Goal: Task Accomplishment & Management: Use online tool/utility

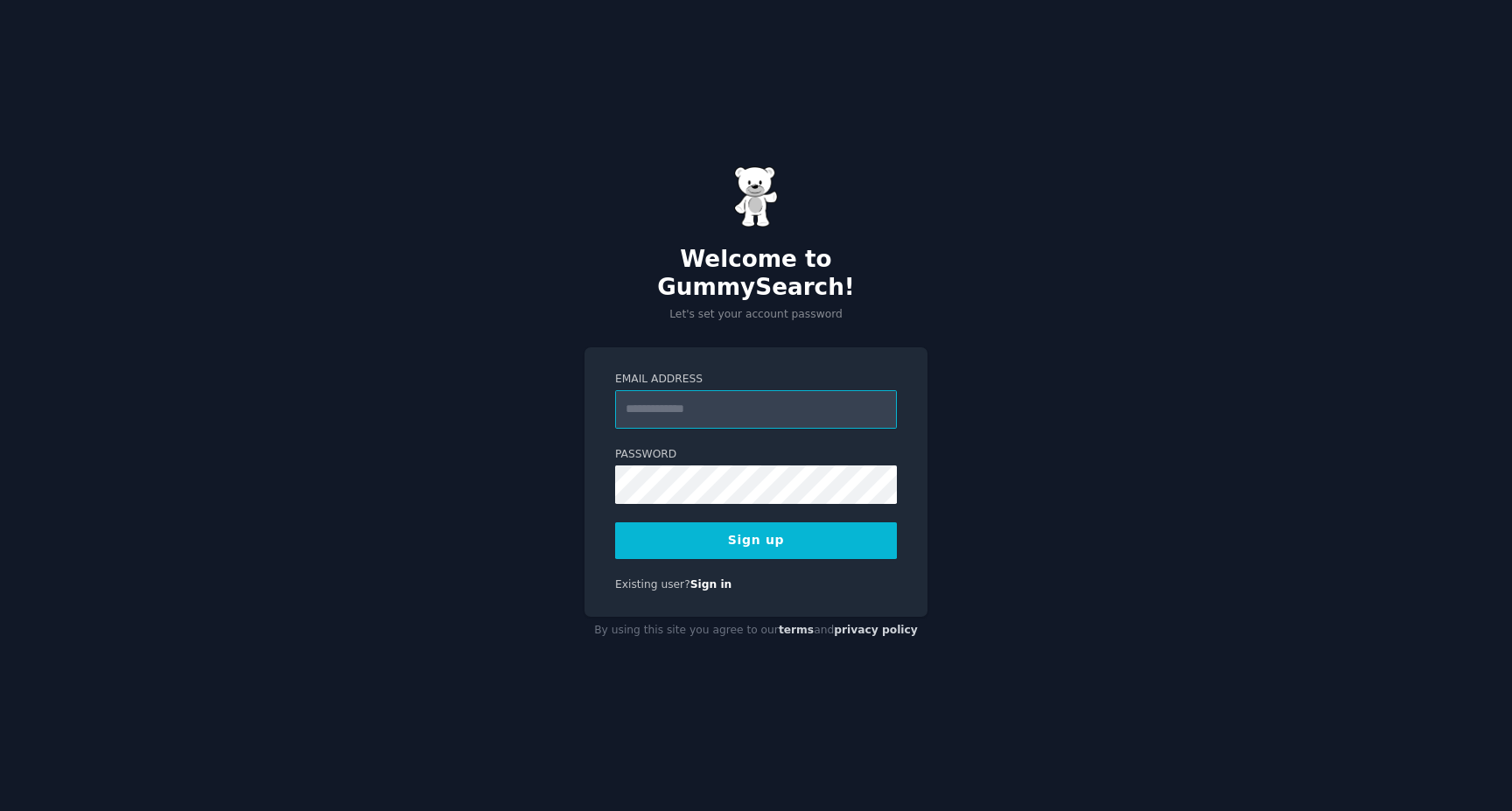
type input "**********"
click at [564, 544] on div "**********" at bounding box center [756, 406] width 1512 height 811
click at [775, 528] on button "Sign up" at bounding box center [756, 541] width 282 height 37
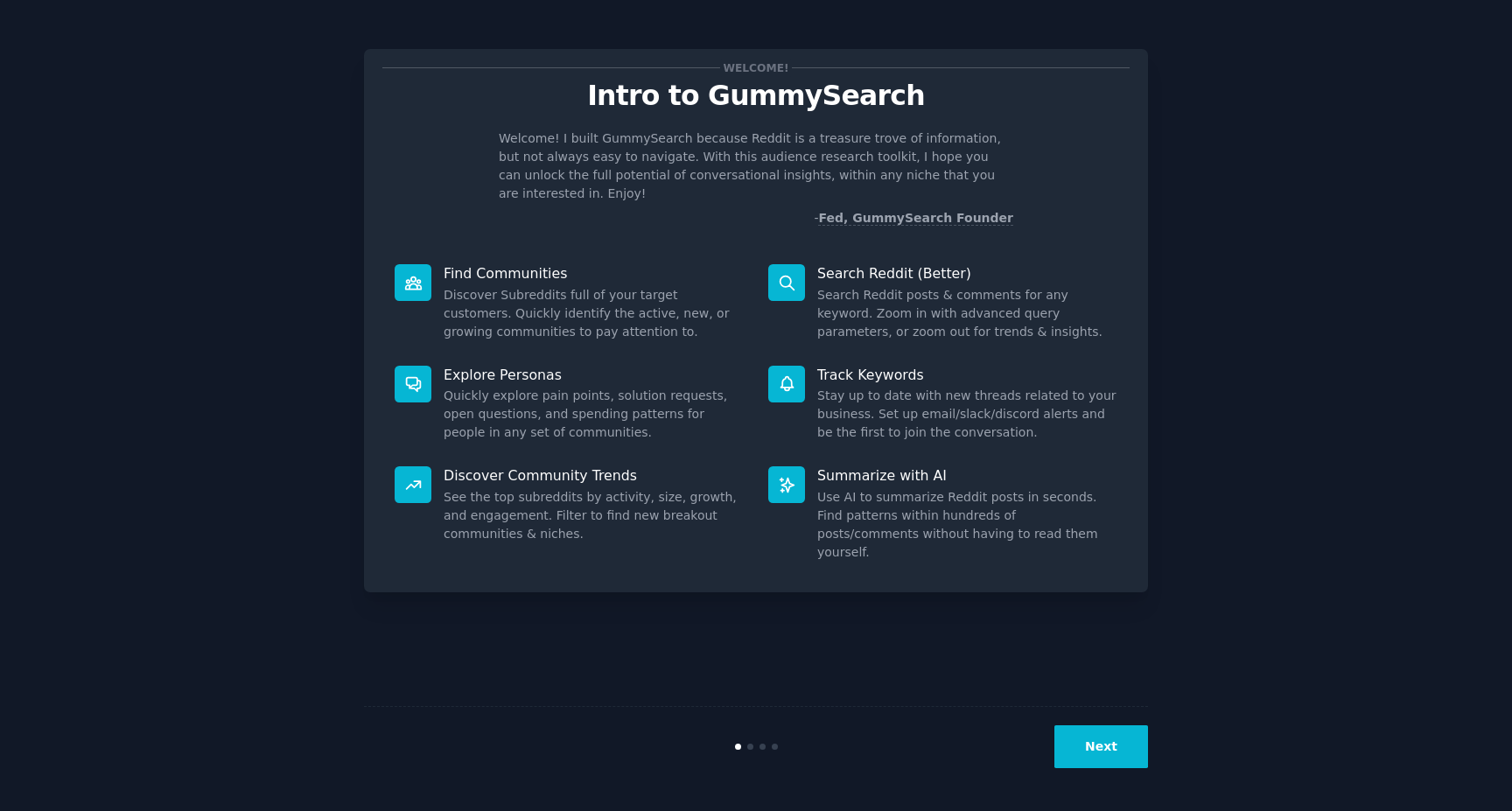
click at [1096, 747] on button "Next" at bounding box center [1101, 747] width 93 height 43
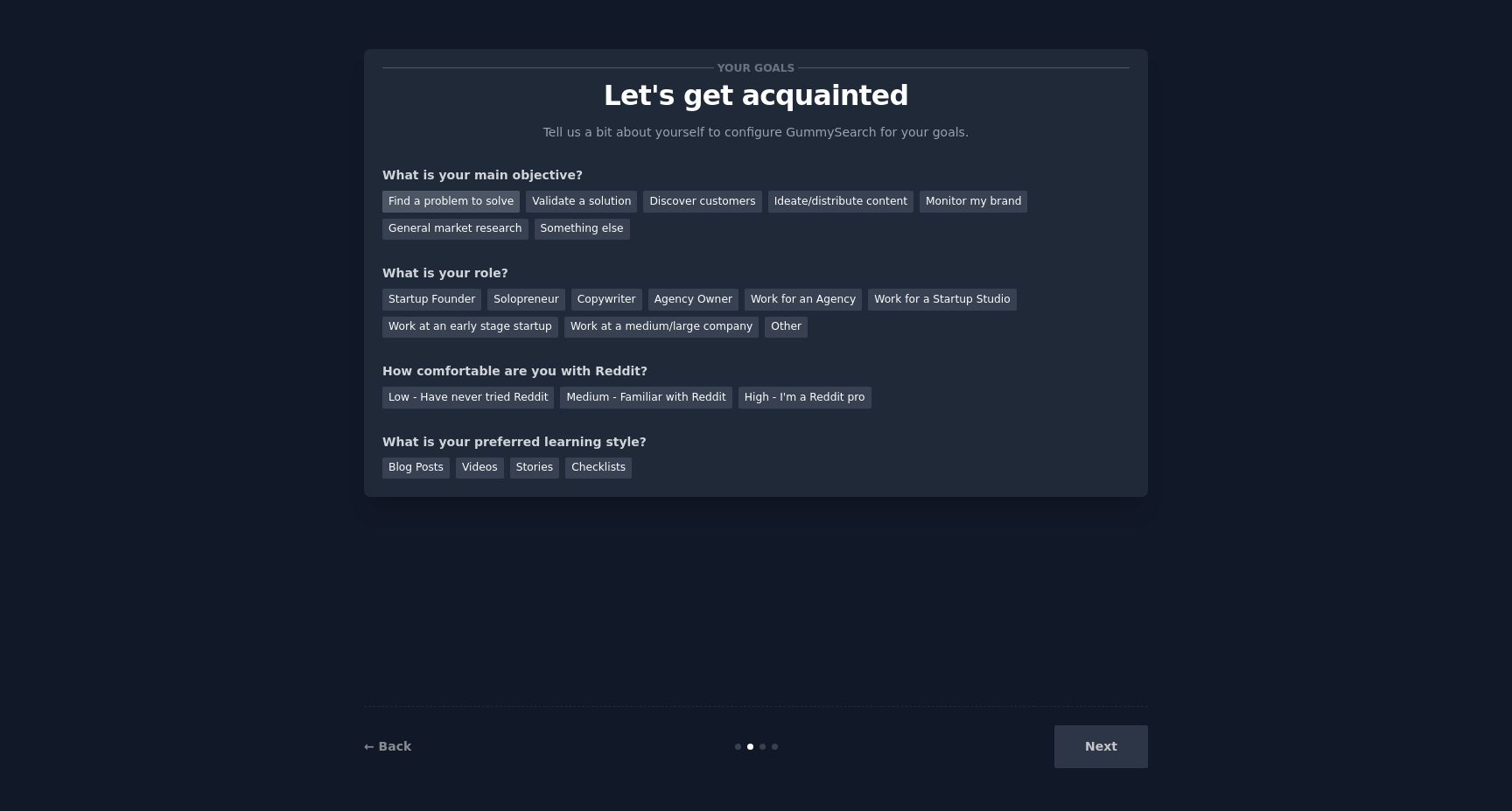
click at [483, 207] on div "Find a problem to solve" at bounding box center [451, 201] width 137 height 22
click at [560, 202] on div "Validate a solution" at bounding box center [581, 201] width 111 height 22
click at [469, 197] on div "Find a problem to solve" at bounding box center [451, 201] width 137 height 22
click at [535, 298] on div "Solopreneur" at bounding box center [526, 300] width 77 height 22
click at [604, 392] on div "Medium - Familiar with Reddit" at bounding box center [645, 398] width 171 height 22
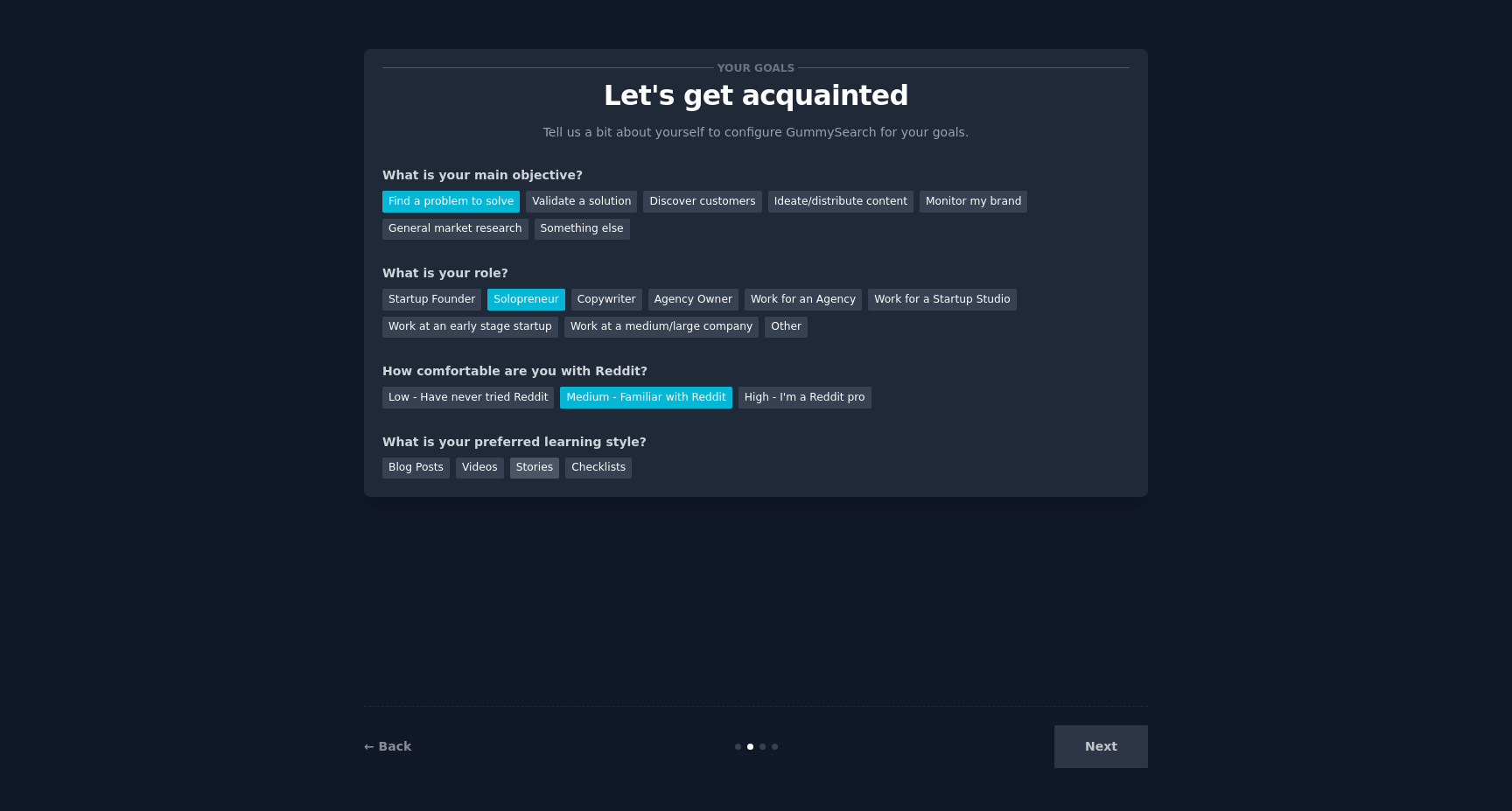
click at [540, 469] on div "Stories" at bounding box center [535, 469] width 49 height 22
click at [422, 472] on div "Blog Posts" at bounding box center [416, 469] width 68 height 22
click at [530, 470] on div "Stories" at bounding box center [535, 469] width 49 height 22
click at [1127, 762] on button "Next" at bounding box center [1101, 747] width 93 height 43
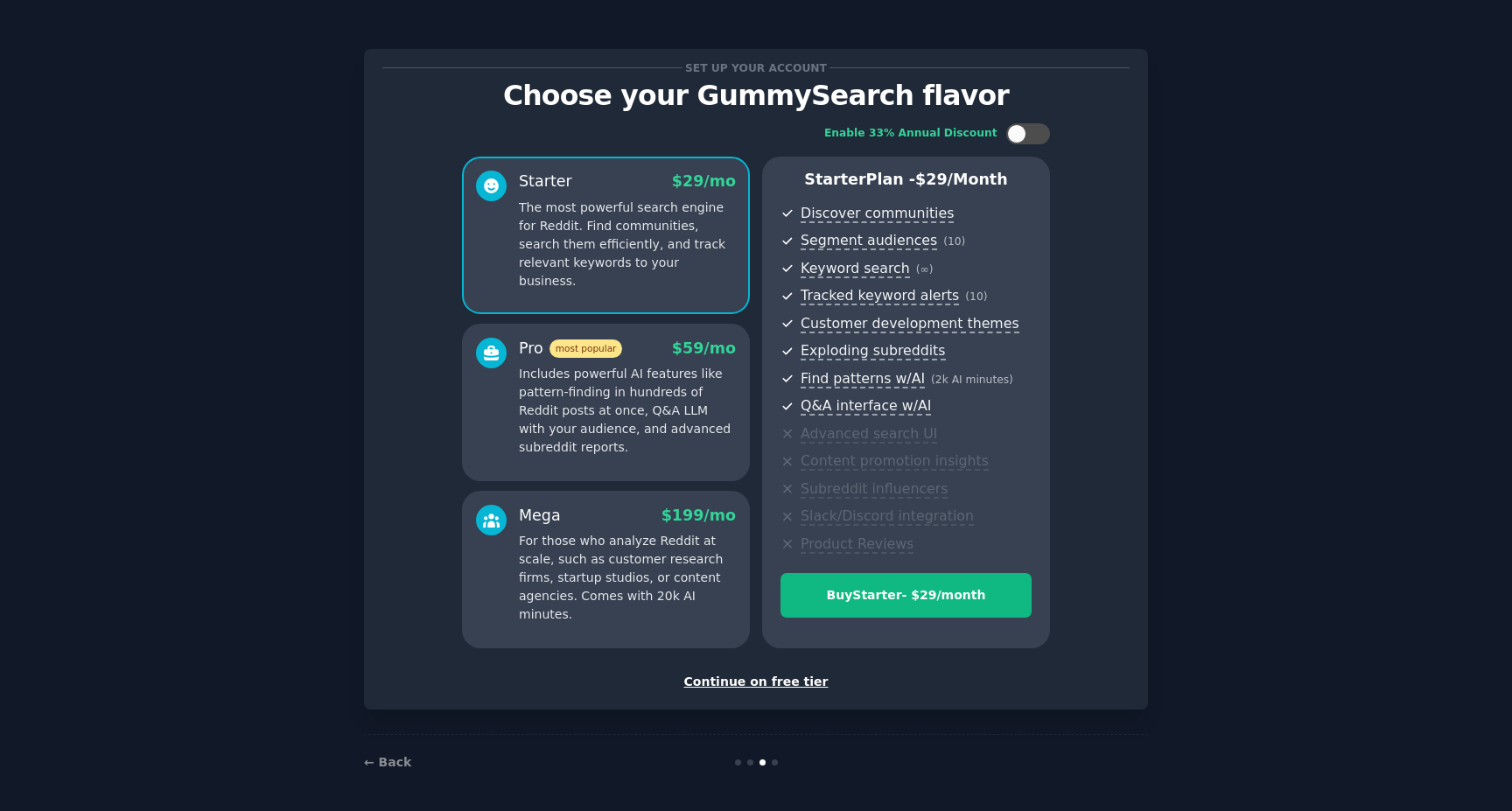
click at [805, 673] on div "Continue on free tier" at bounding box center [756, 682] width 748 height 18
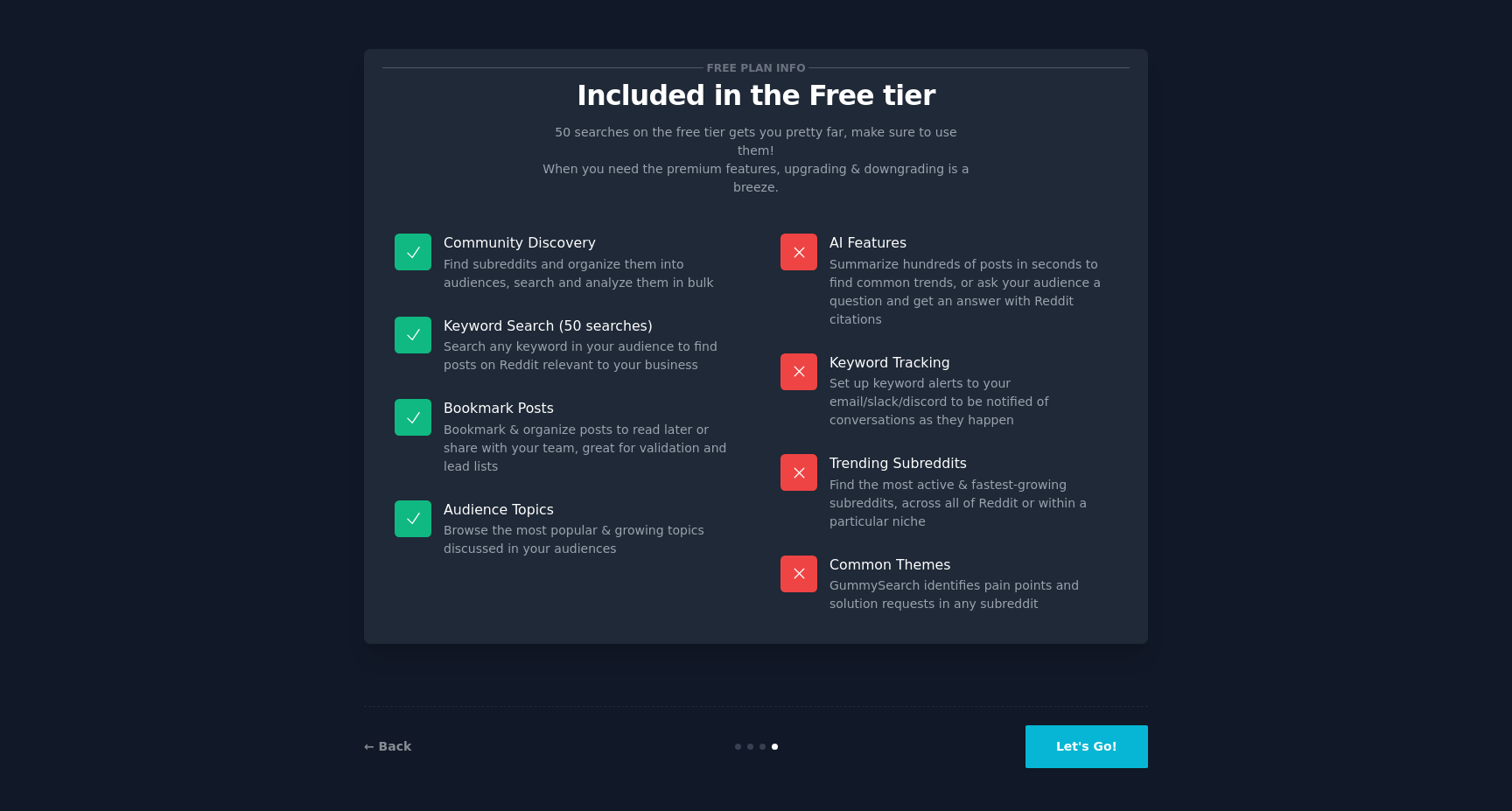
click at [1080, 763] on button "Let's Go!" at bounding box center [1087, 747] width 123 height 43
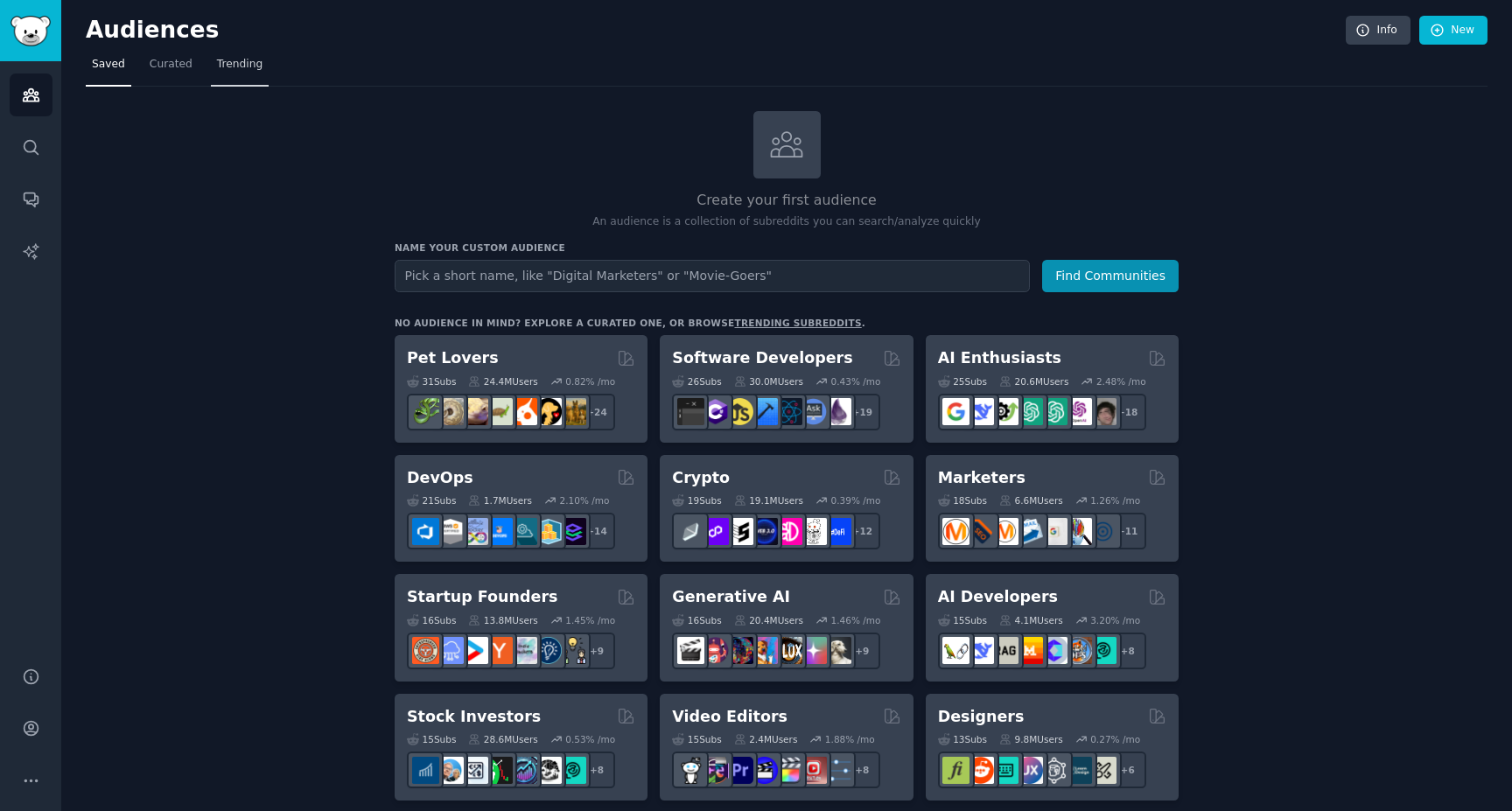
click at [247, 76] on link "Trending" at bounding box center [239, 68] width 58 height 36
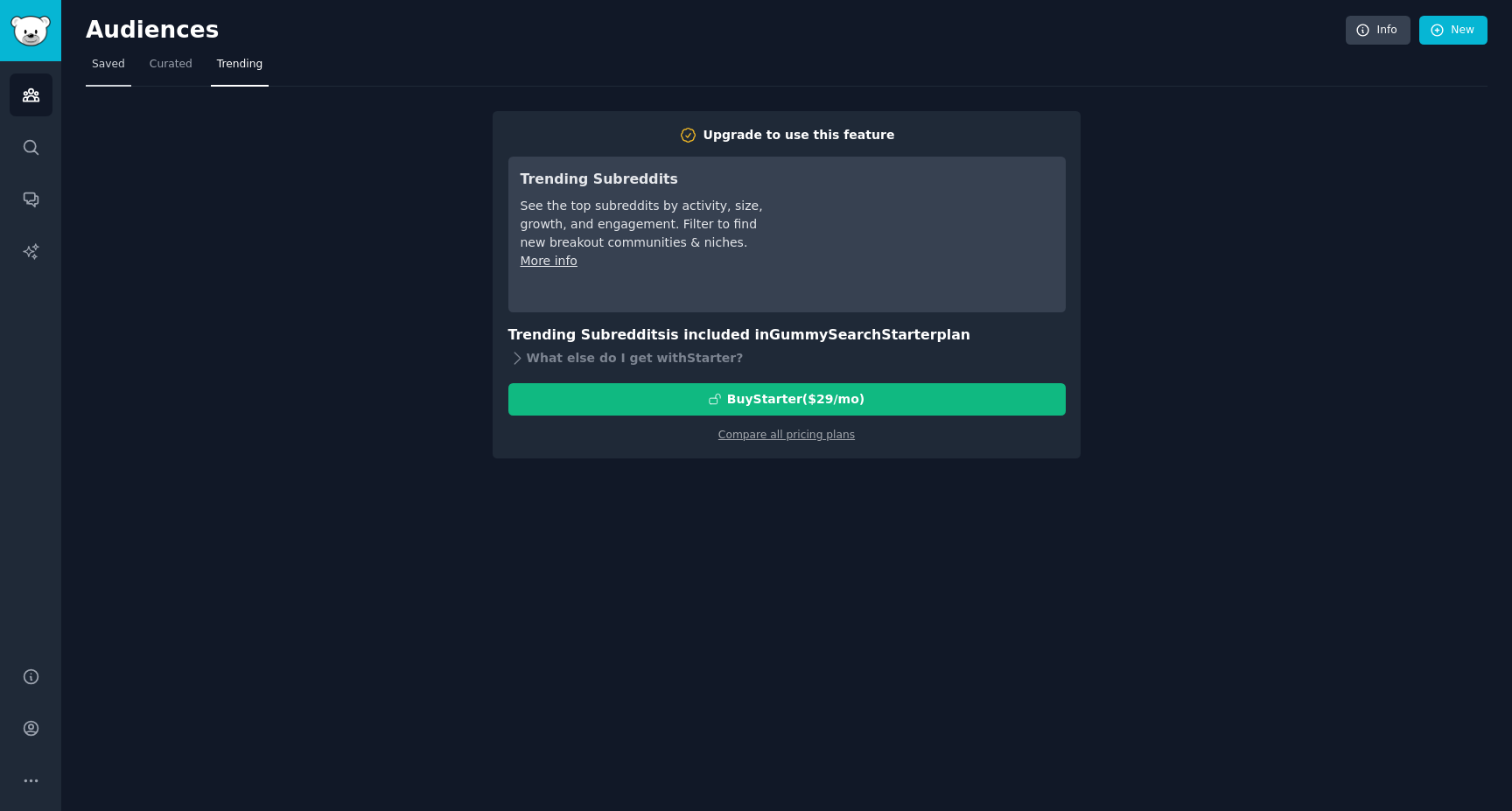
click at [98, 70] on span "Saved" at bounding box center [108, 64] width 33 height 16
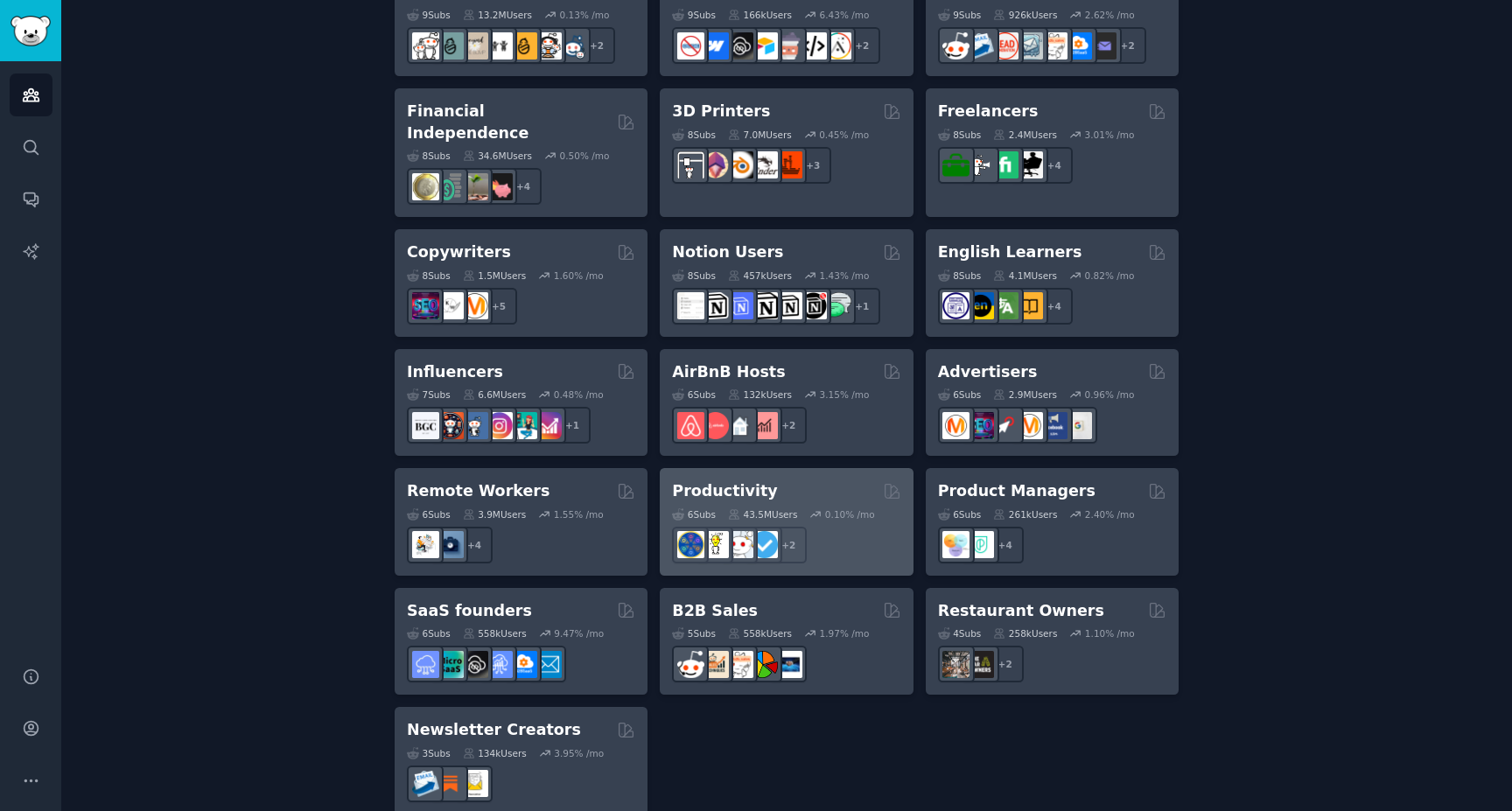
scroll to position [1201, 0]
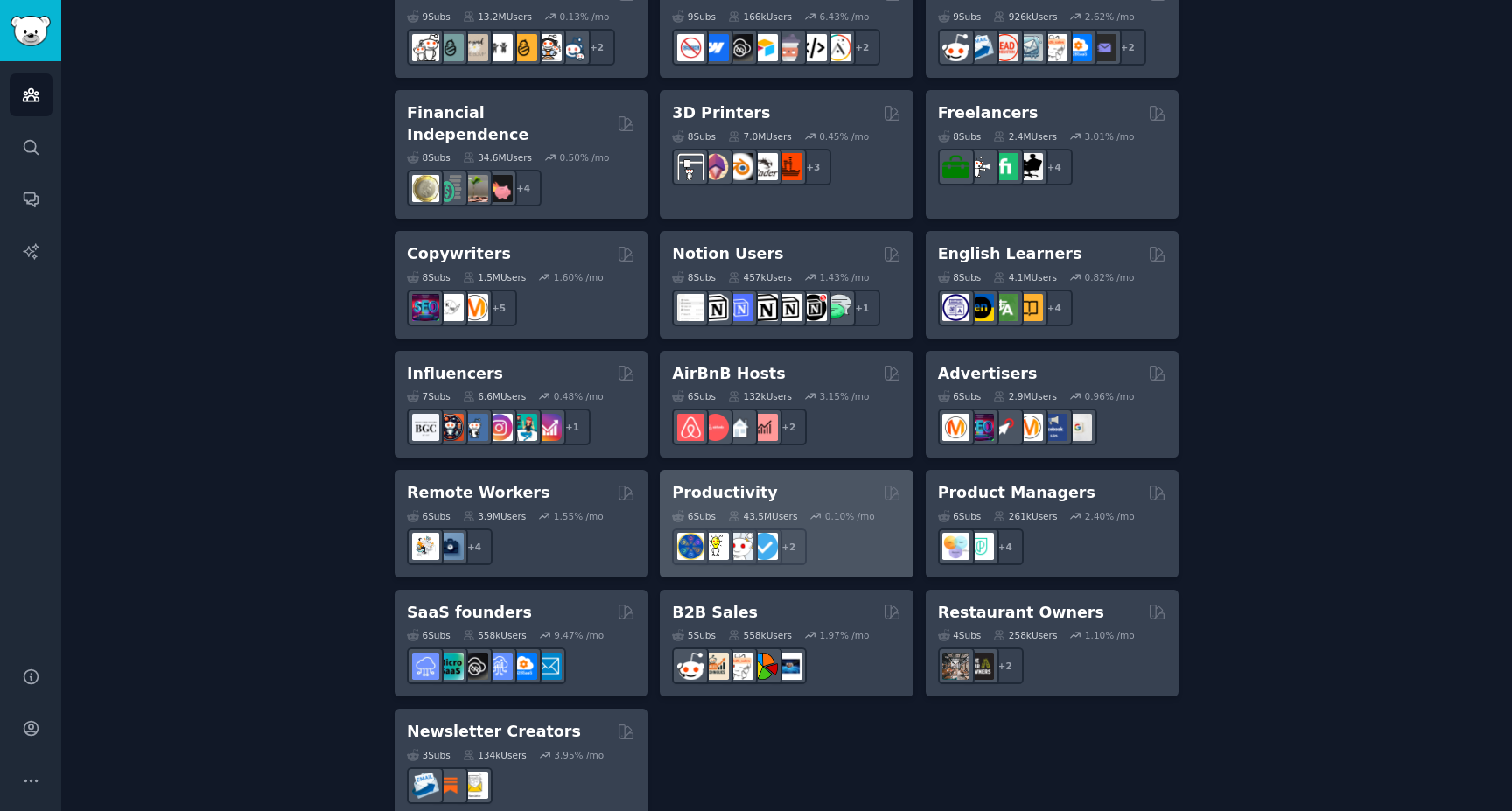
click at [710, 482] on h2 "Productivity" at bounding box center [724, 493] width 105 height 22
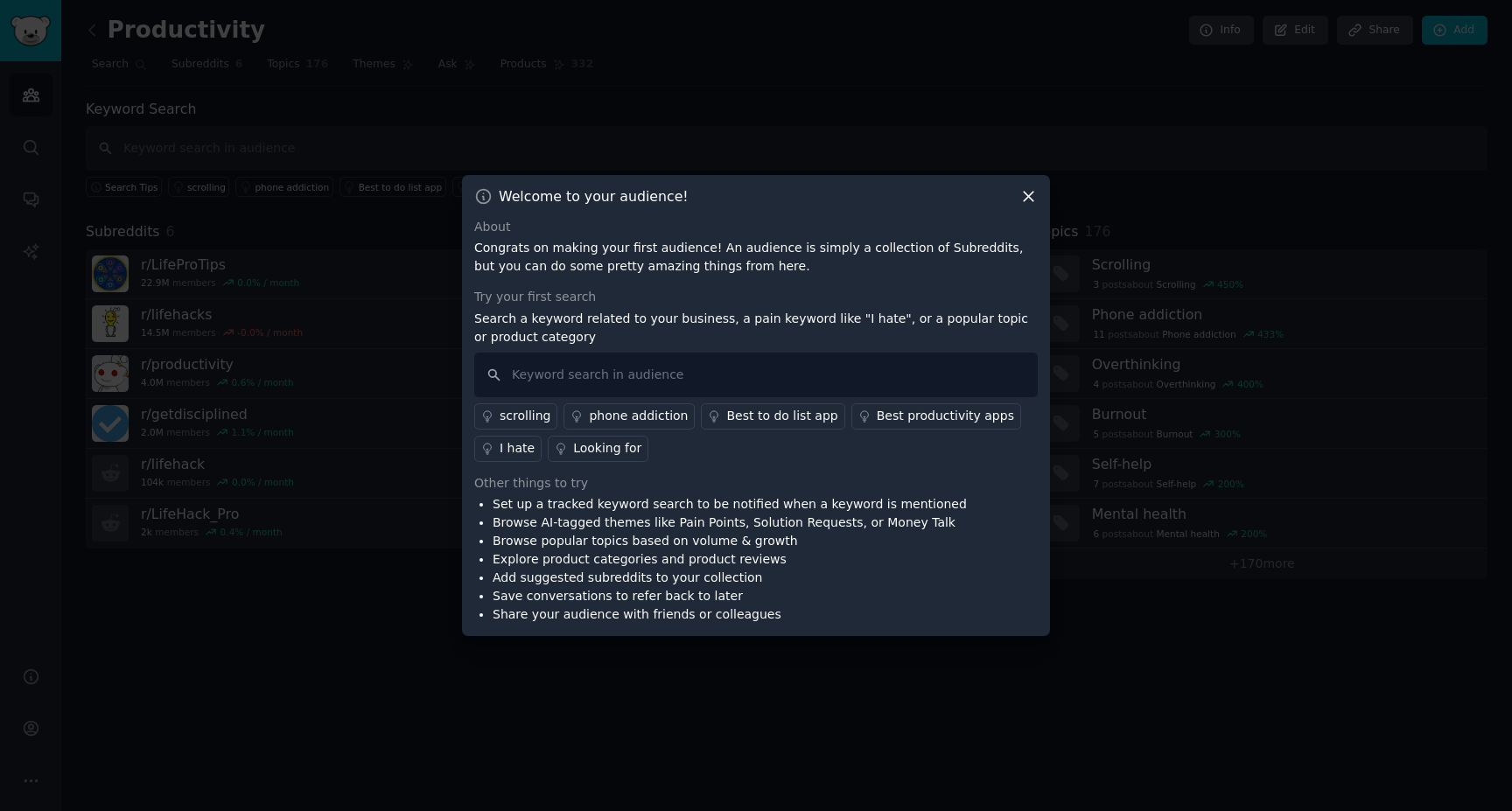
click at [582, 447] on div "Looking for" at bounding box center [607, 449] width 69 height 18
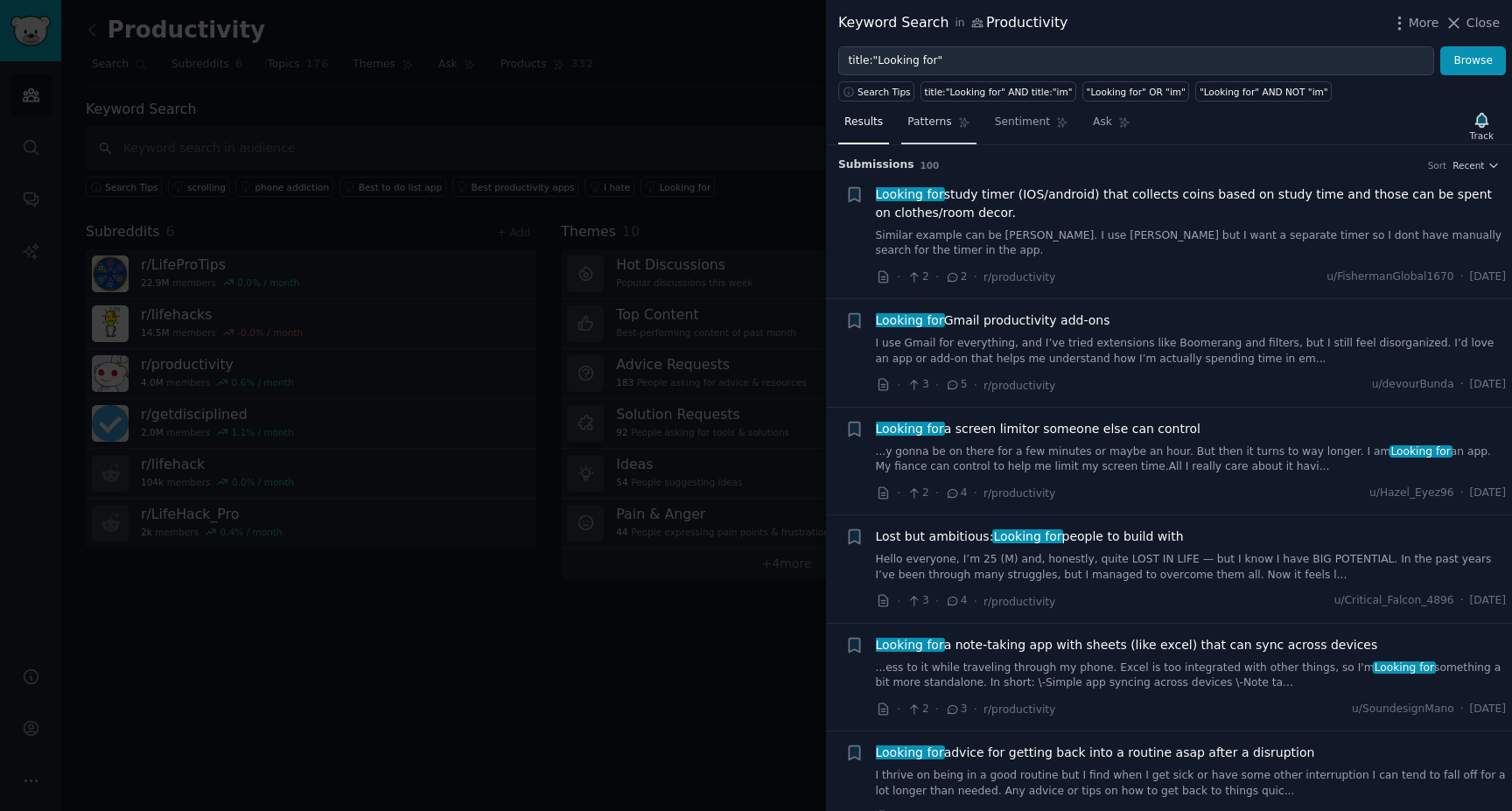
click at [936, 129] on span "Patterns" at bounding box center [930, 122] width 44 height 16
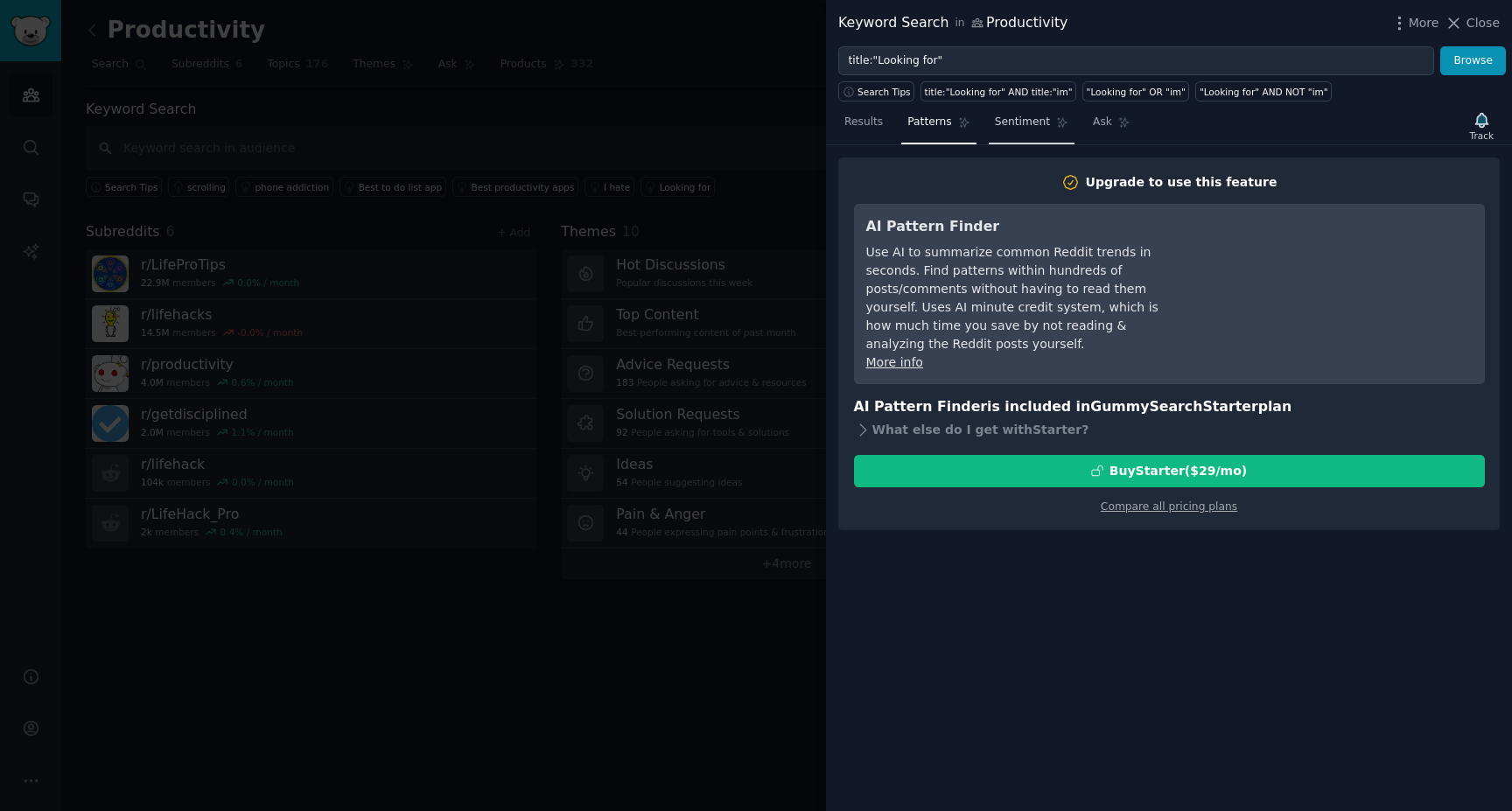
click at [1007, 119] on span "Sentiment" at bounding box center [1022, 122] width 55 height 16
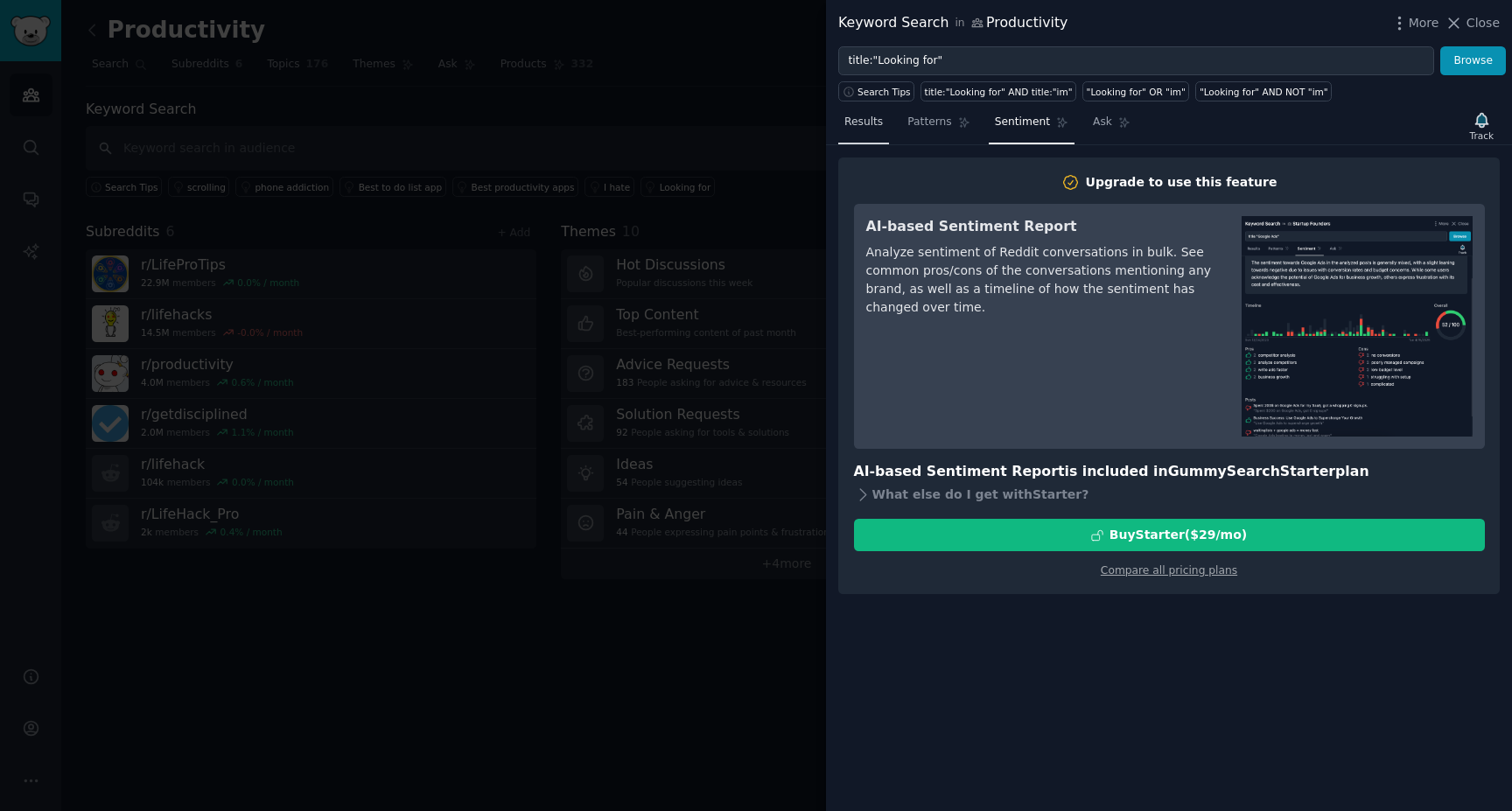
click at [869, 122] on span "Results" at bounding box center [864, 122] width 38 height 16
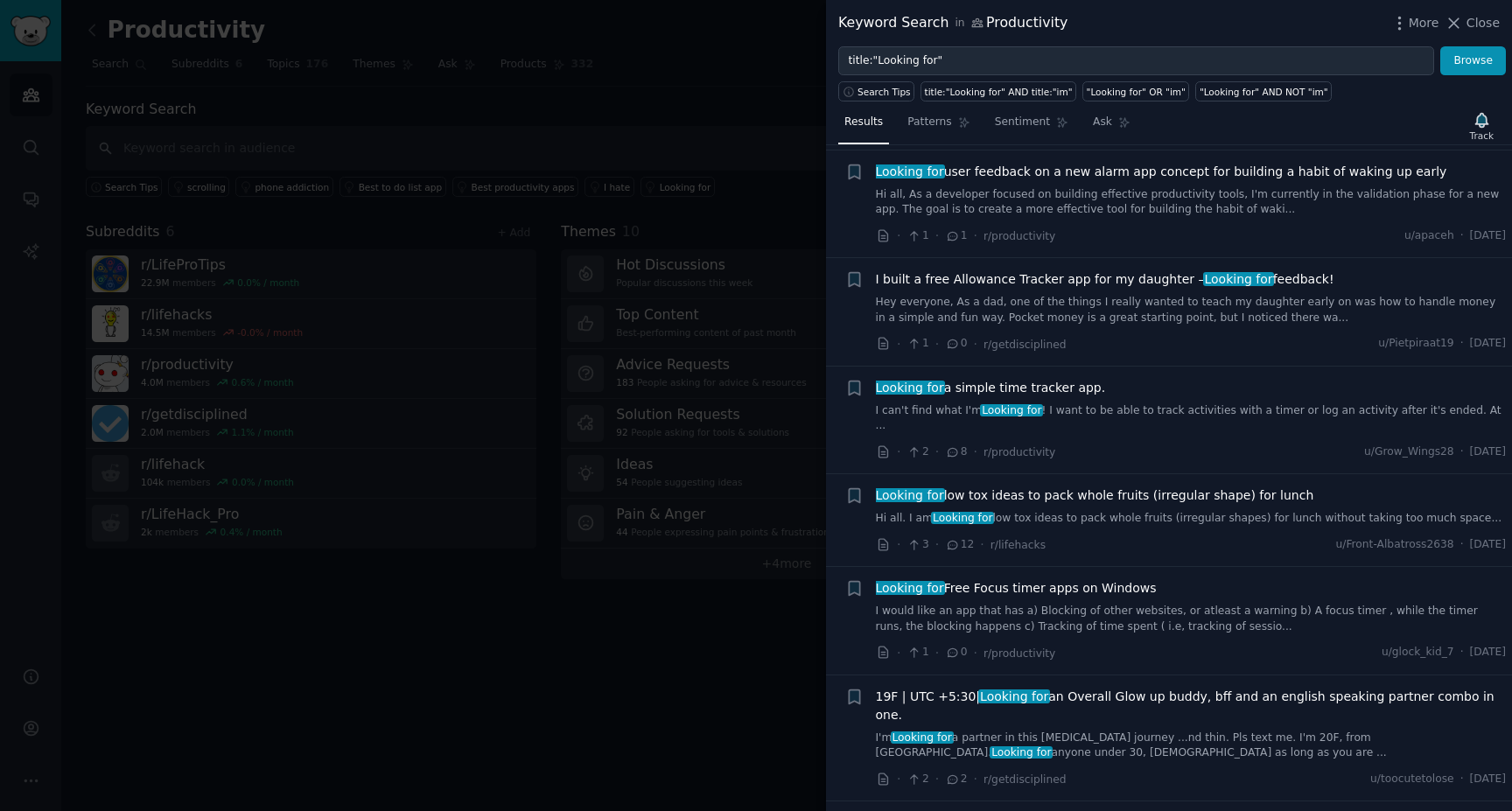
scroll to position [1225, 0]
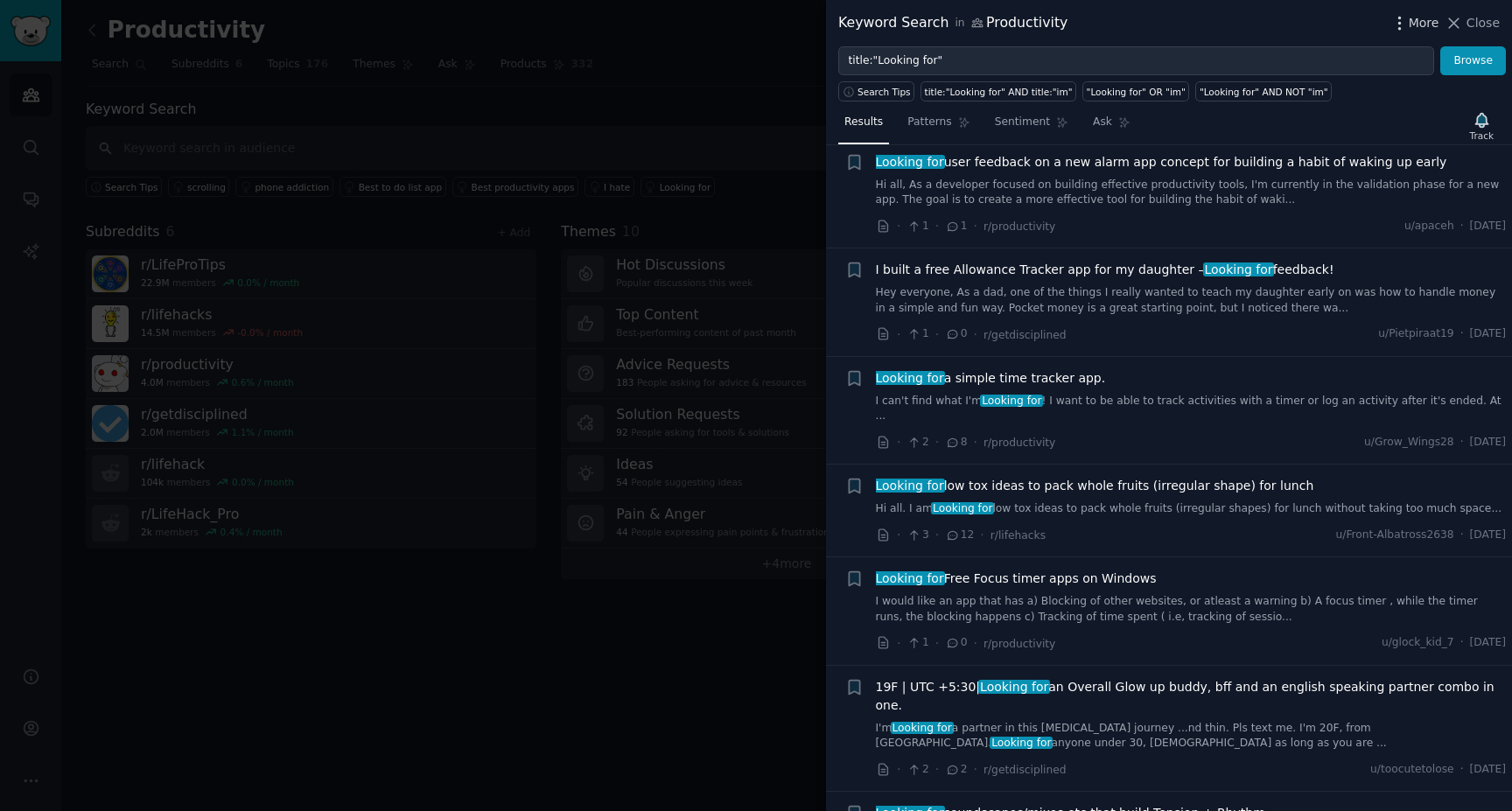
click at [1396, 23] on icon "button" at bounding box center [1400, 23] width 18 height 18
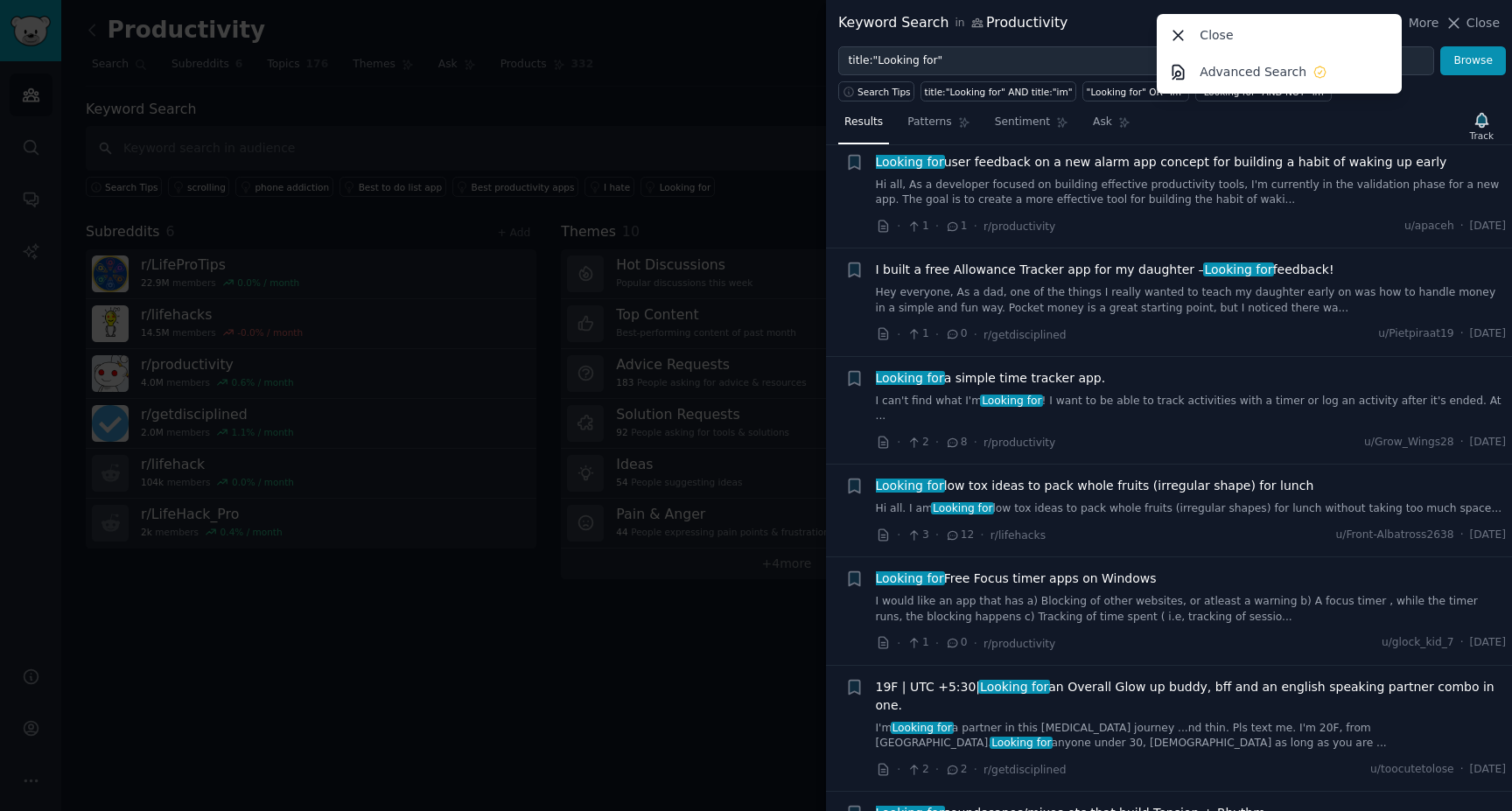
click at [1109, 35] on div "Keyword Search in Productivity More Close Advanced Search Close" at bounding box center [1170, 23] width 686 height 47
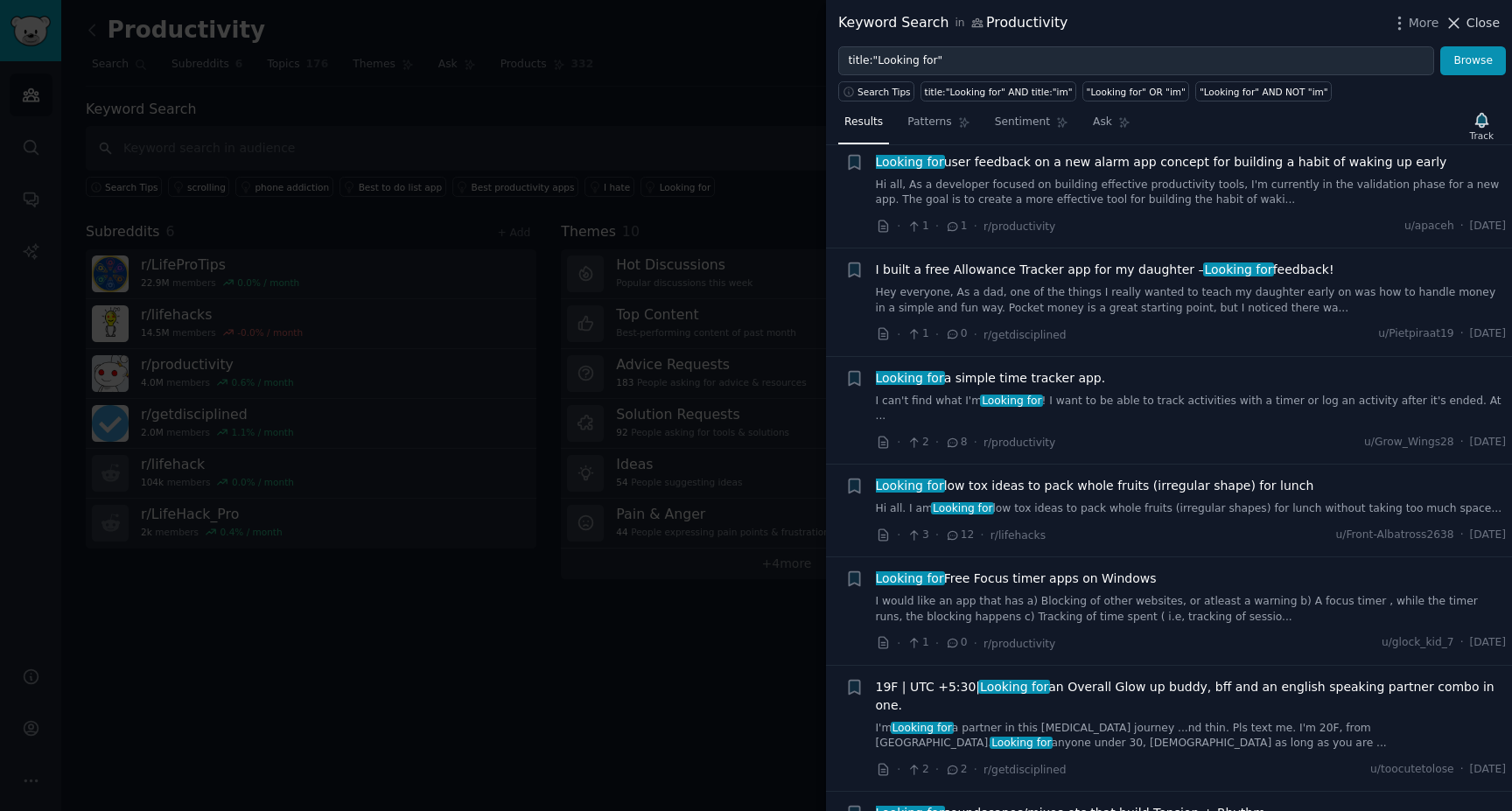
click at [1477, 23] on span "Close" at bounding box center [1484, 23] width 33 height 18
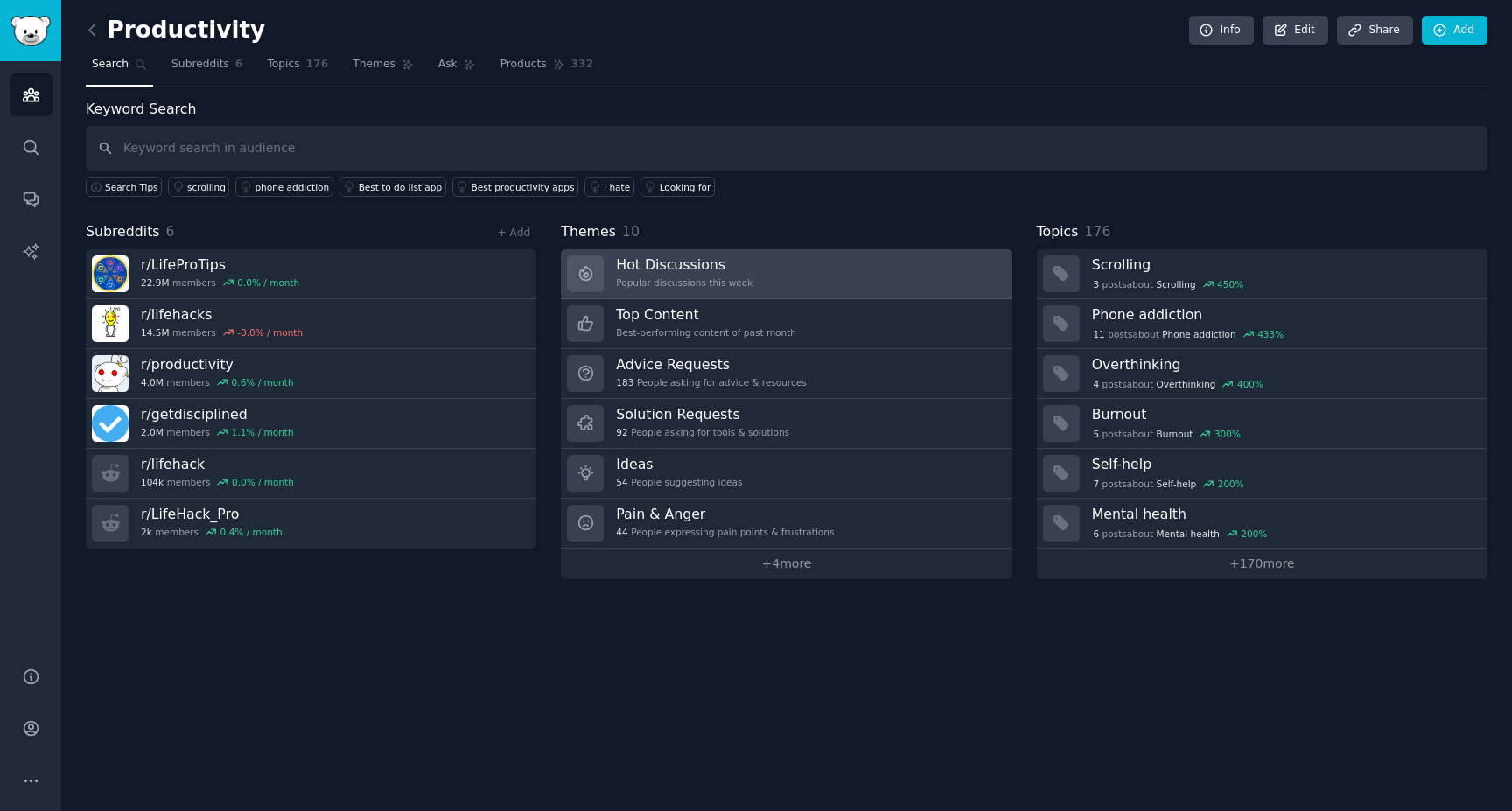
click at [707, 251] on link "Hot Discussions Popular discussions this week" at bounding box center [786, 275] width 450 height 50
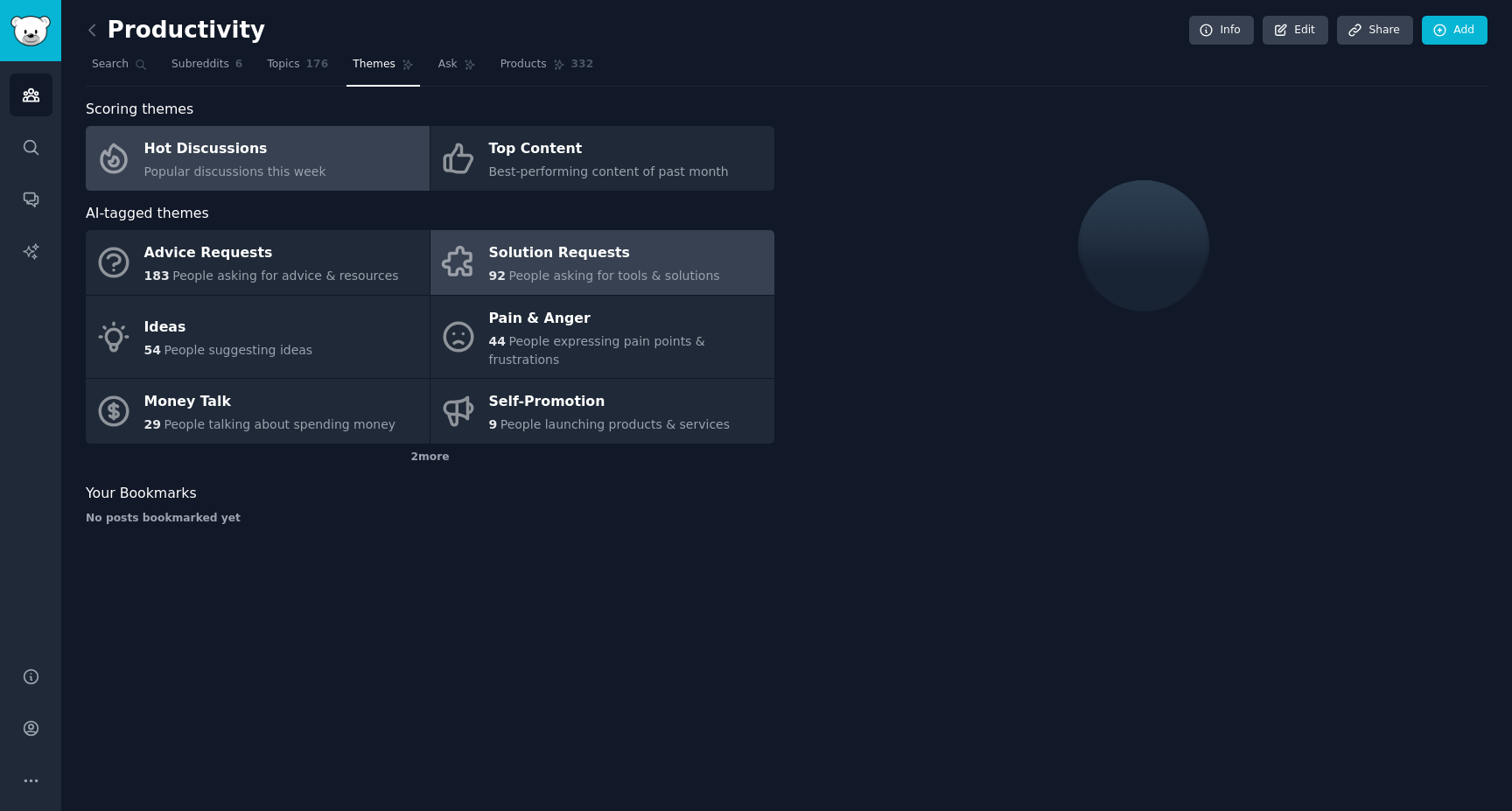
click at [634, 259] on div "Solution Requests" at bounding box center [605, 254] width 231 height 28
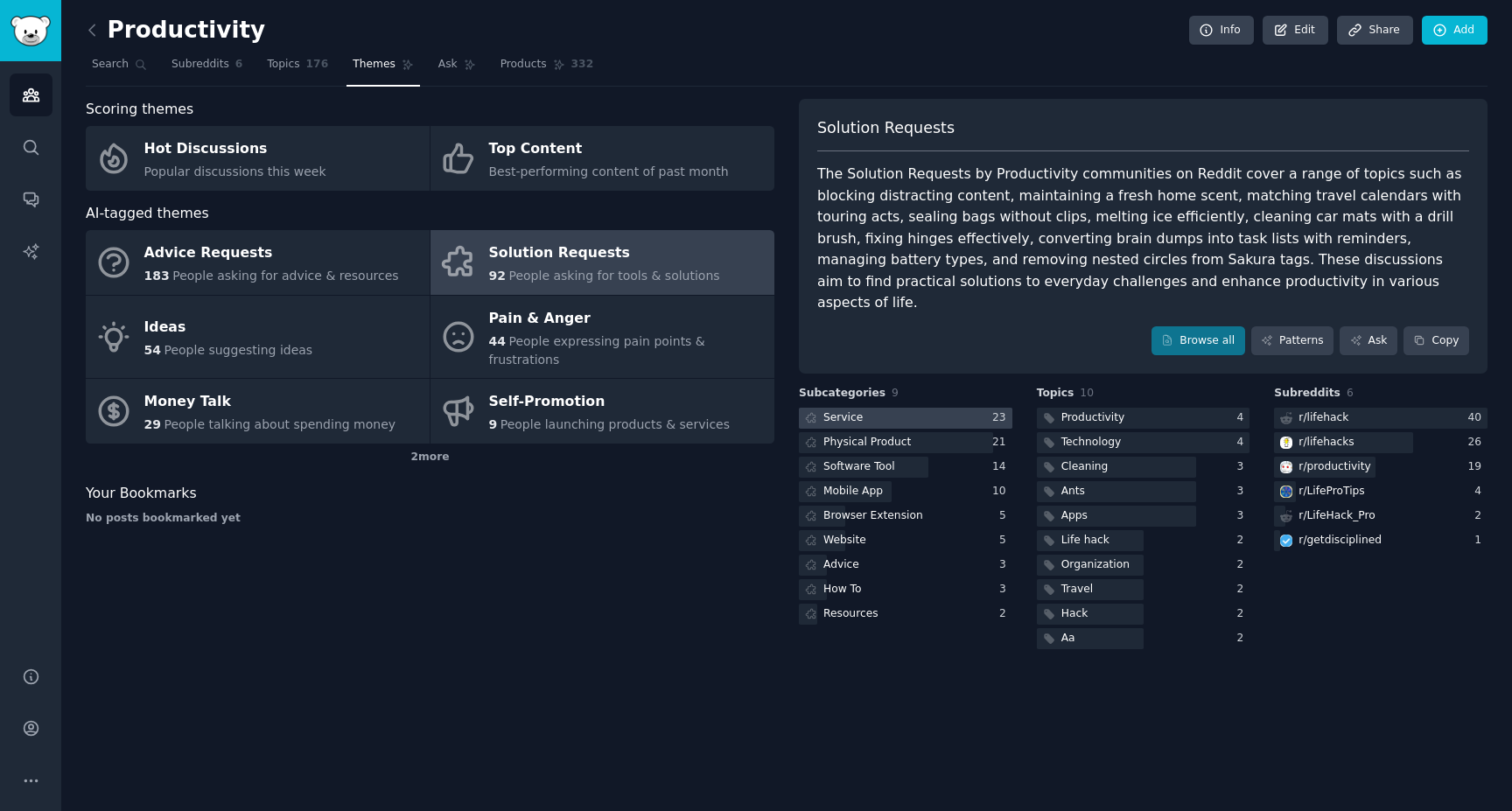
click at [853, 411] on div "Service" at bounding box center [843, 418] width 39 height 16
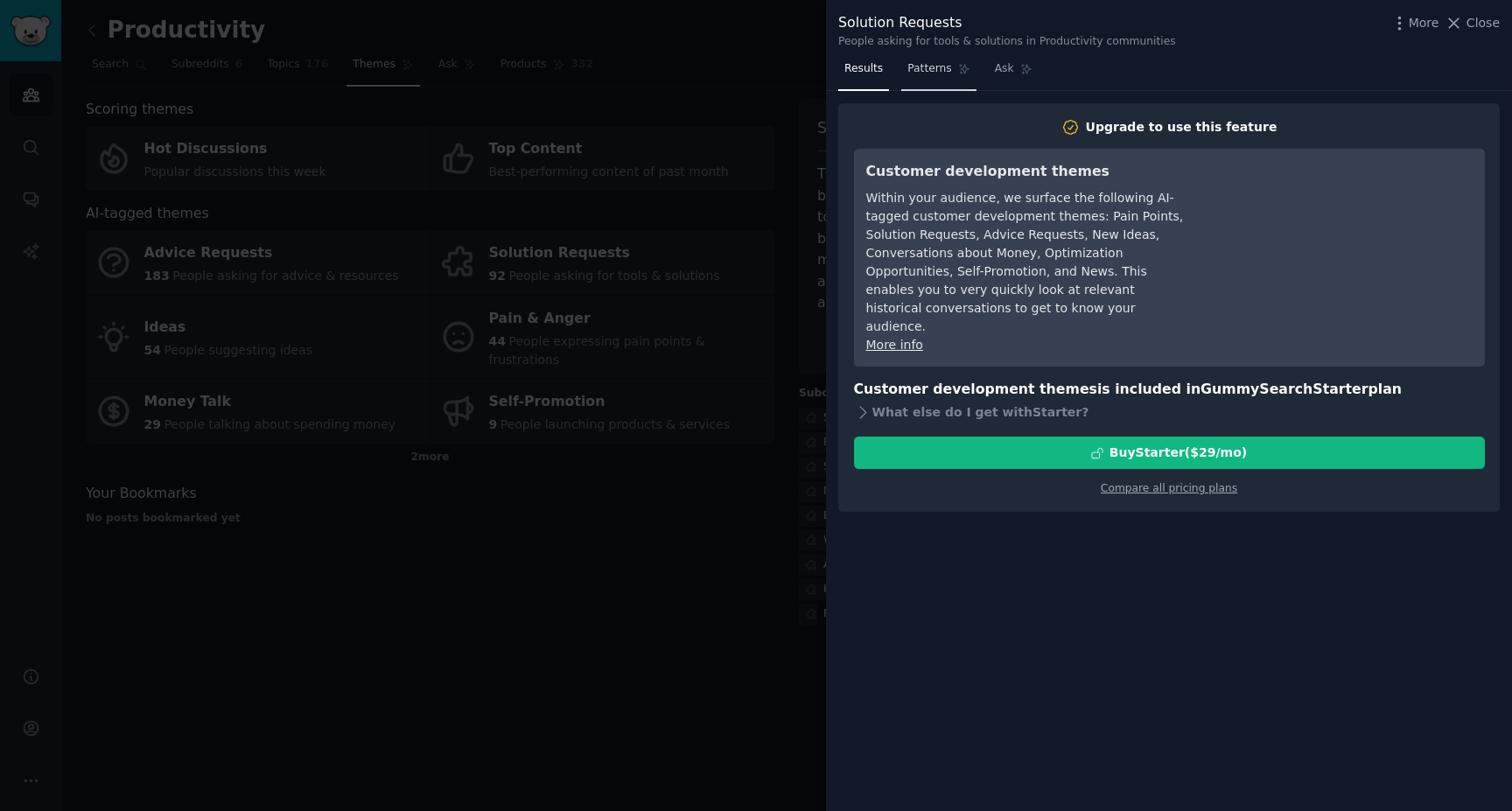
click at [921, 72] on span "Patterns" at bounding box center [930, 69] width 44 height 16
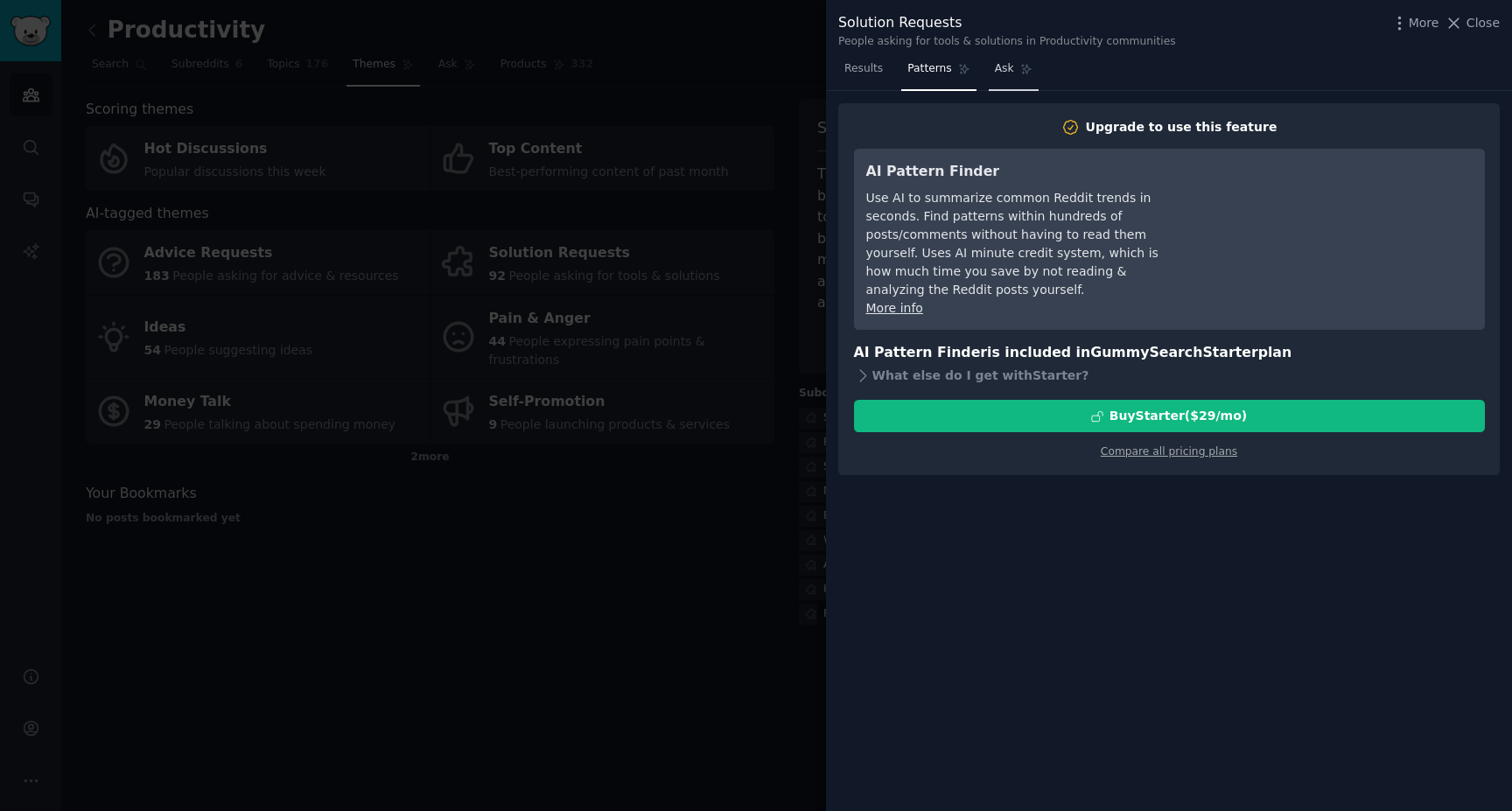
click at [1010, 61] on span "Ask" at bounding box center [1004, 69] width 19 height 16
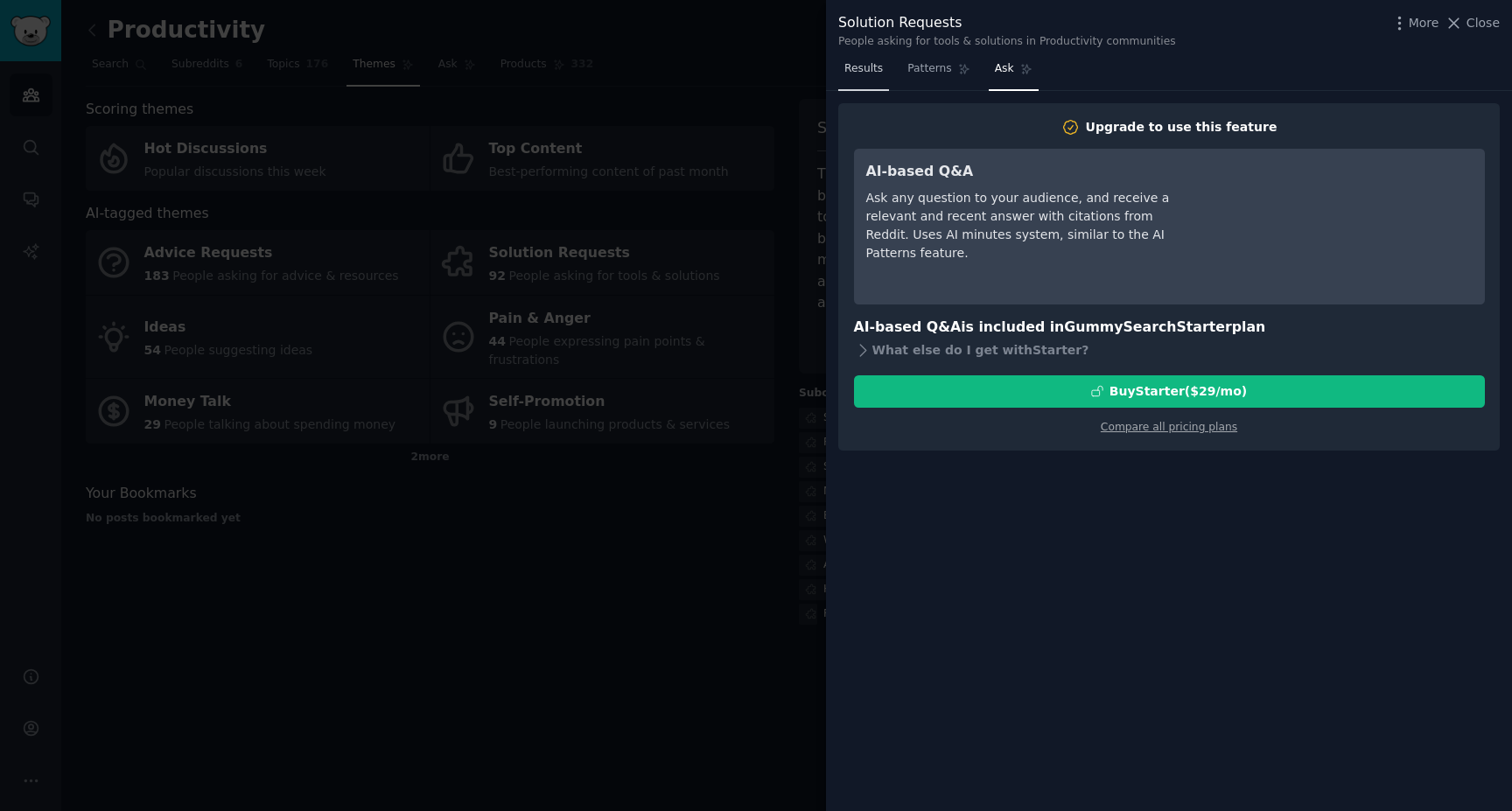
click at [864, 64] on span "Results" at bounding box center [864, 69] width 38 height 16
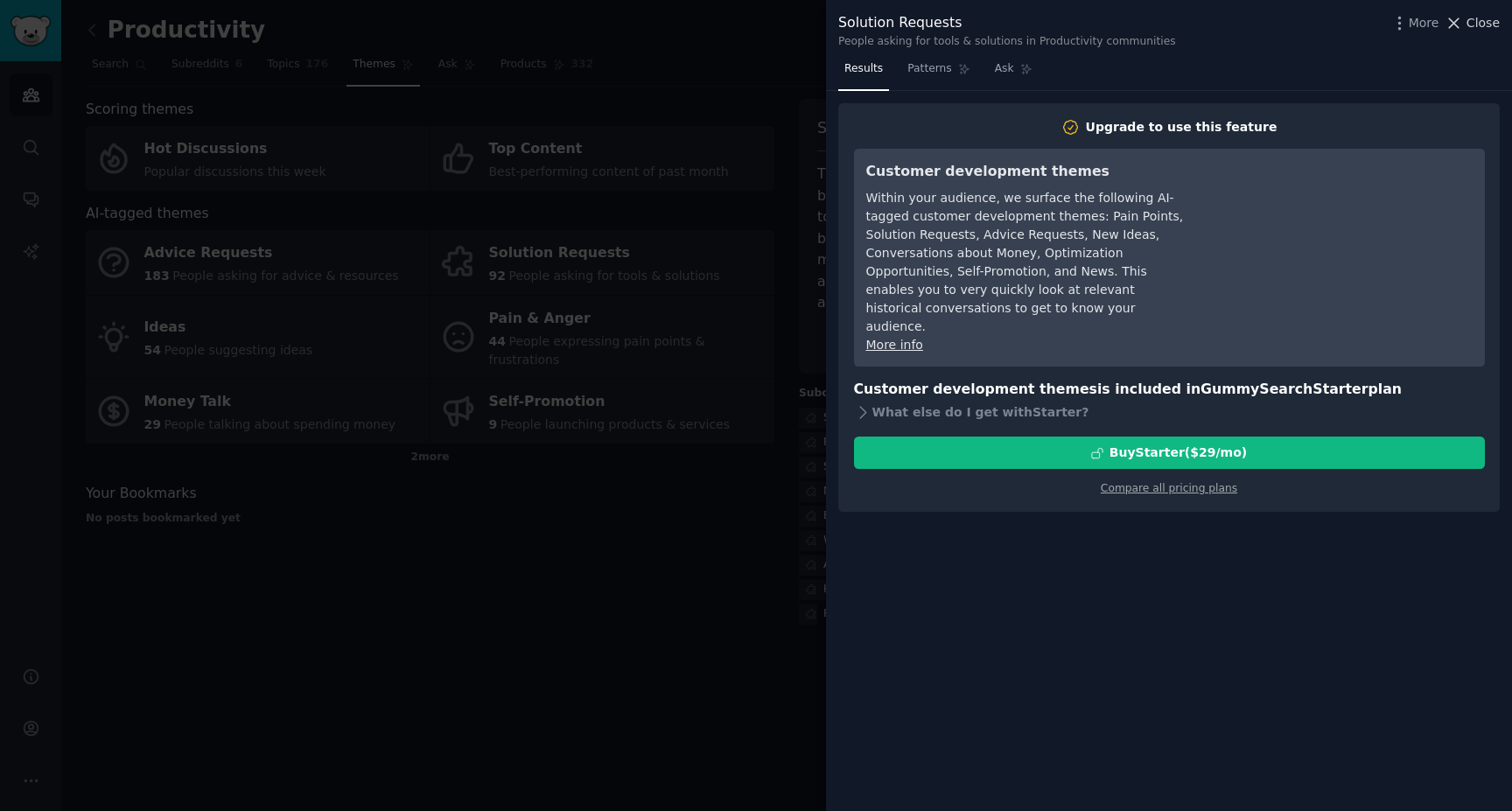
click at [1489, 29] on span "Close" at bounding box center [1484, 23] width 33 height 18
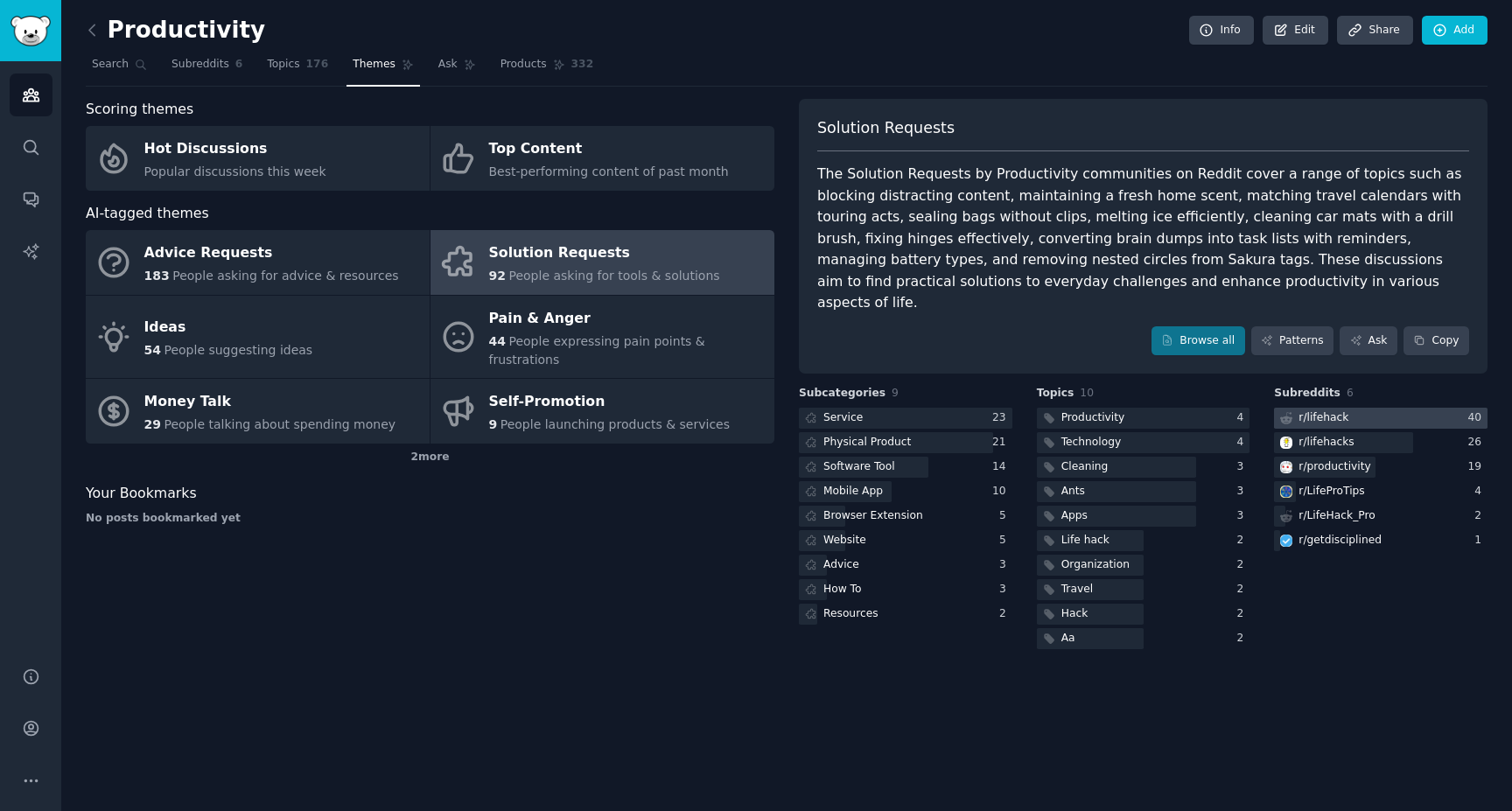
click at [1326, 411] on div "r/ lifehack" at bounding box center [1323, 418] width 50 height 16
